Goal: Transaction & Acquisition: Obtain resource

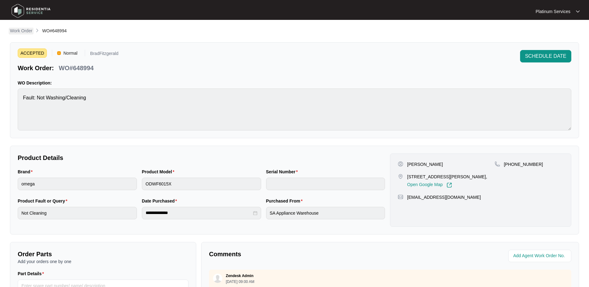
click at [24, 31] on p "Work Order" at bounding box center [21, 31] width 22 height 6
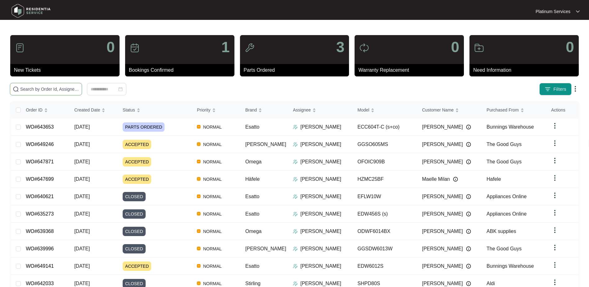
click at [53, 89] on input "text" at bounding box center [49, 89] width 59 height 7
paste input "643653"
type input "643653"
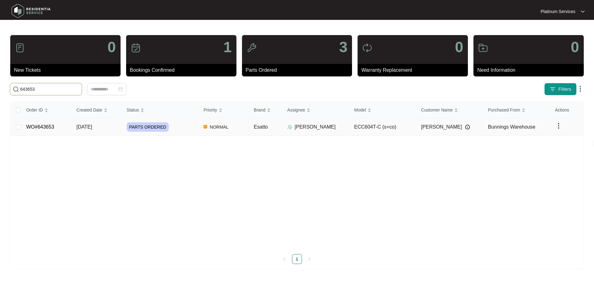
click at [48, 128] on link "WO#643653" at bounding box center [40, 126] width 28 height 5
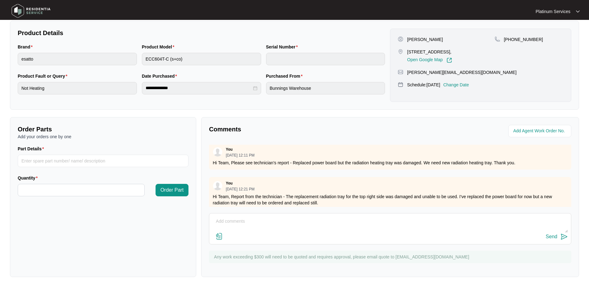
scroll to position [269, 0]
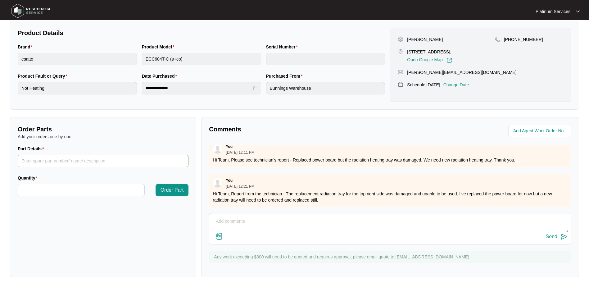
click at [71, 159] on input "Part Details" at bounding box center [103, 161] width 171 height 12
paste input "SP16748"
type input "SP16748"
click at [156, 184] on button "Order Part" at bounding box center [172, 190] width 33 height 12
click at [74, 193] on input "Quantity" at bounding box center [81, 190] width 126 height 12
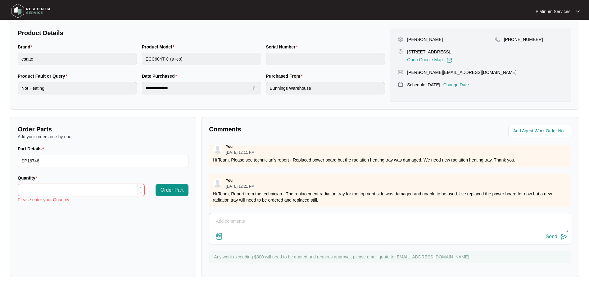
type input "*"
click at [156, 184] on button "Order Part" at bounding box center [172, 190] width 33 height 12
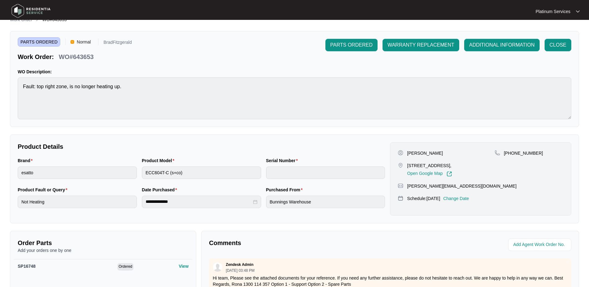
scroll to position [0, 0]
